Goal: Find contact information: Find contact information

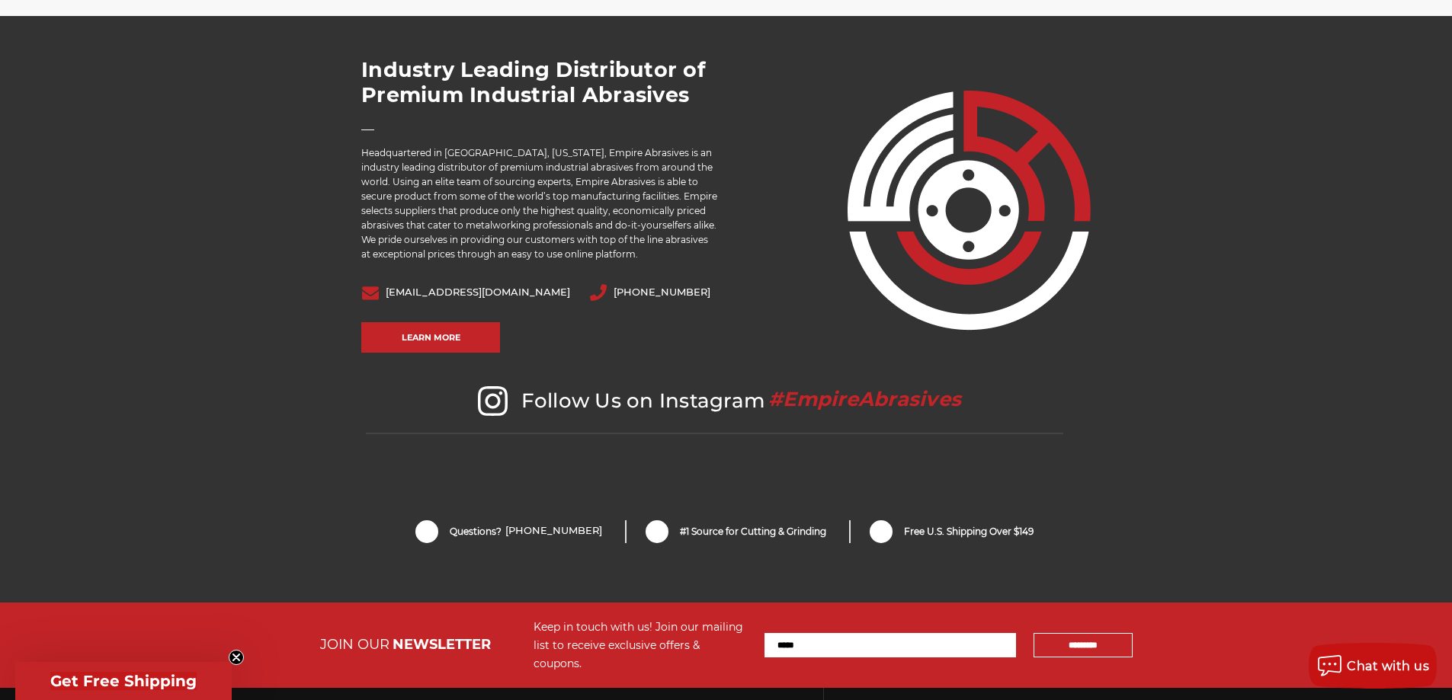
scroll to position [3204, 0]
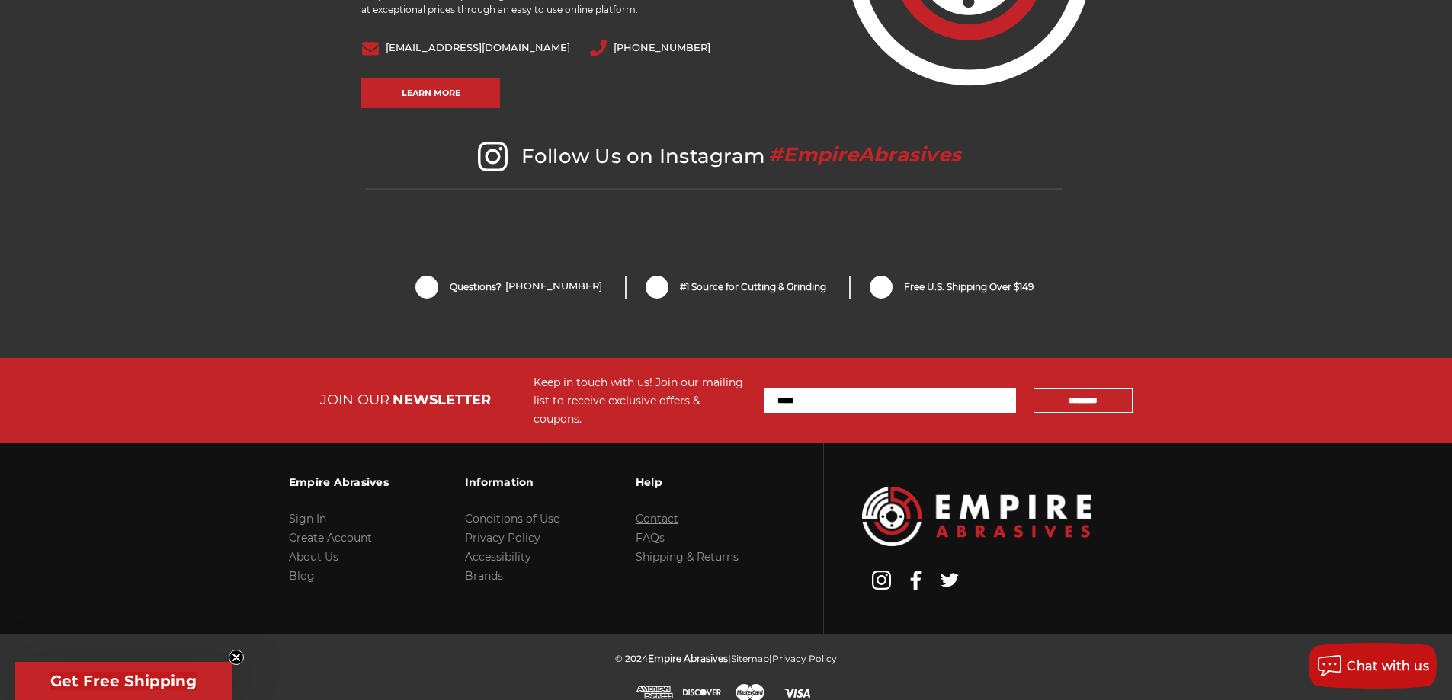
click at [644, 512] on link "Contact" at bounding box center [656, 519] width 43 height 14
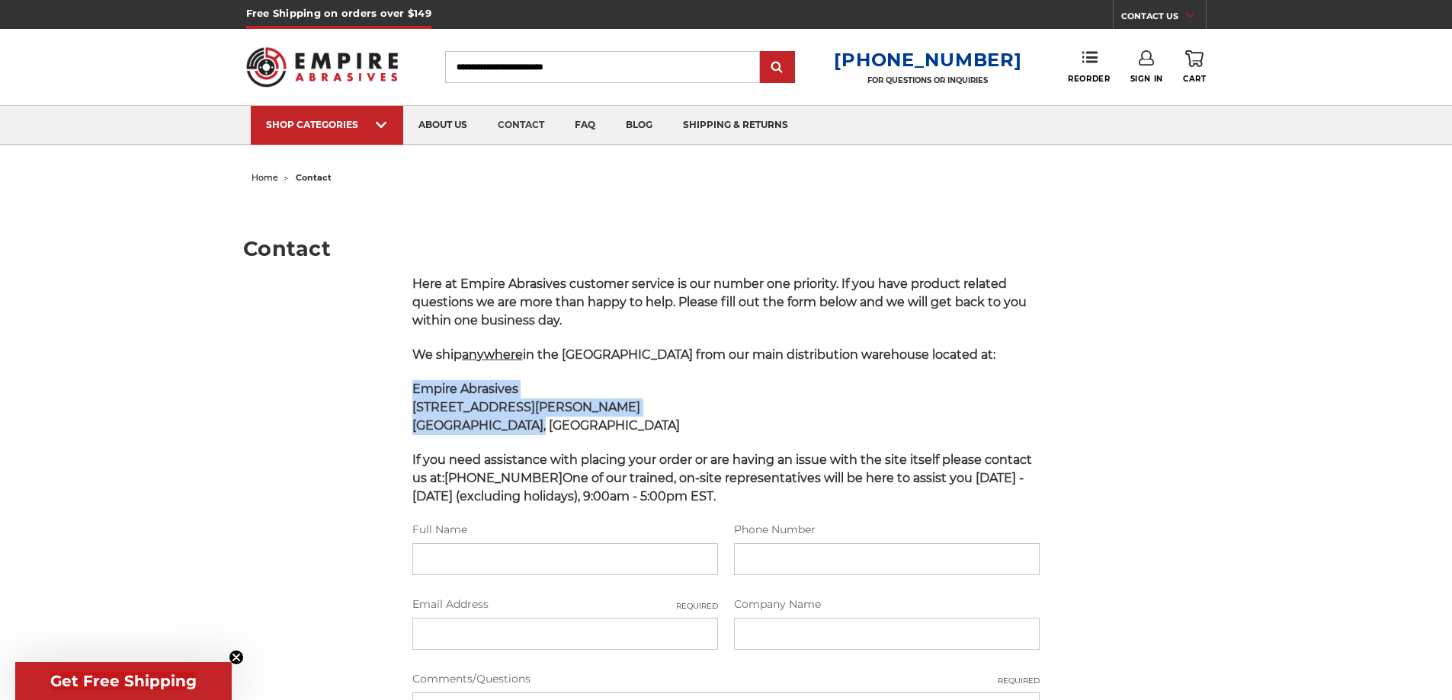
drag, startPoint x: 403, startPoint y: 387, endPoint x: 598, endPoint y: 419, distance: 197.7
click at [598, 419] on main "Contact Here at Empire Abrasives customer service is our number one priority. I…" at bounding box center [725, 570] width 965 height 762
copy p "Empire Abrasives [STREET_ADDRESS][PERSON_NAME]"
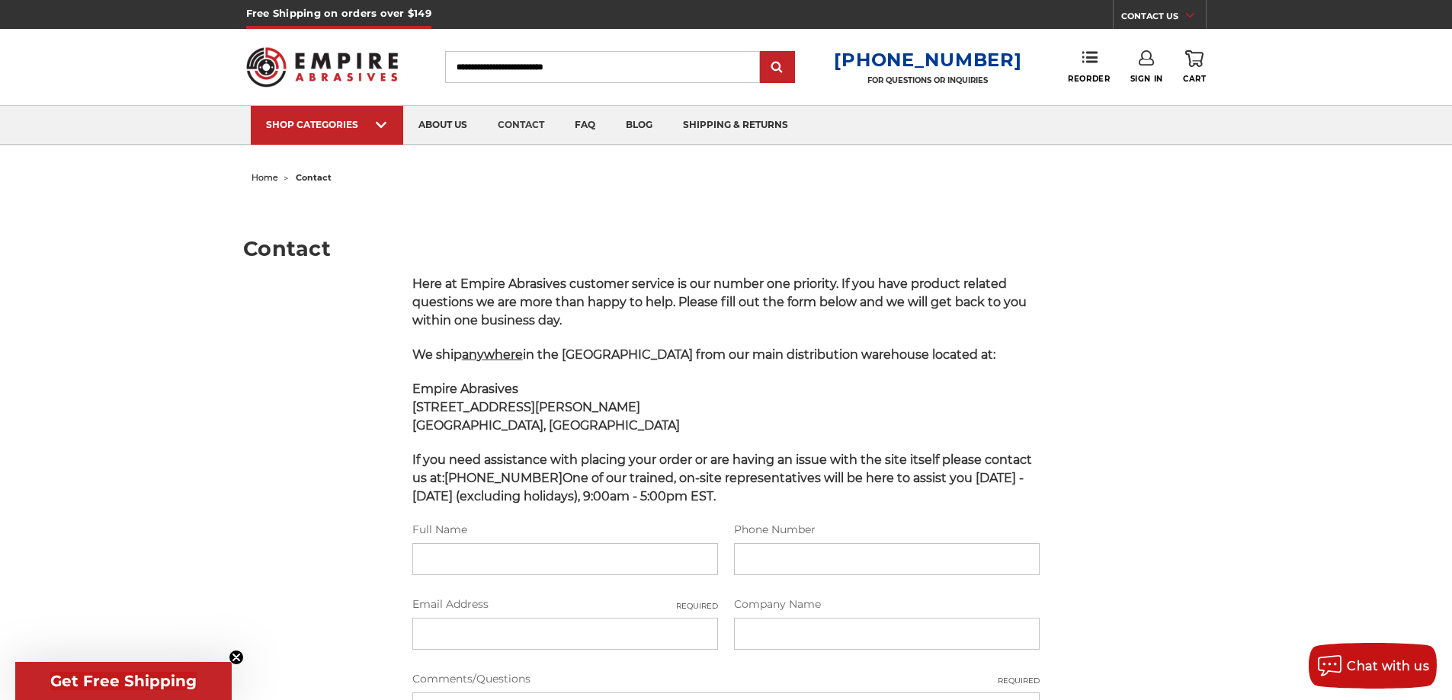
click at [1216, 313] on div "home contact Contact Here at Empire Abrasives customer service is our number on…" at bounding box center [725, 559] width 1077 height 784
